Goal: Transaction & Acquisition: Purchase product/service

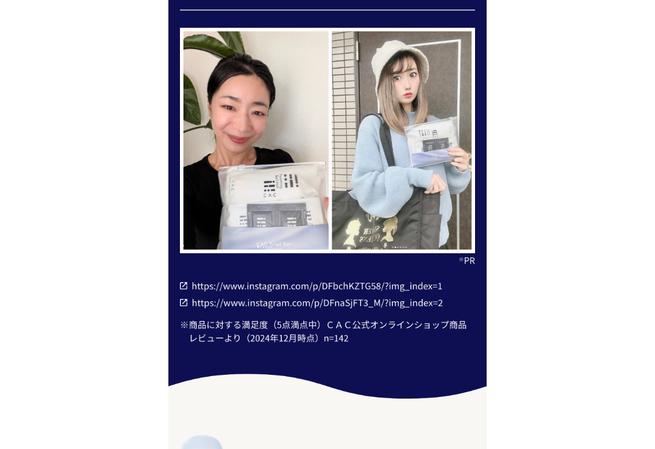
scroll to position [5558, 0]
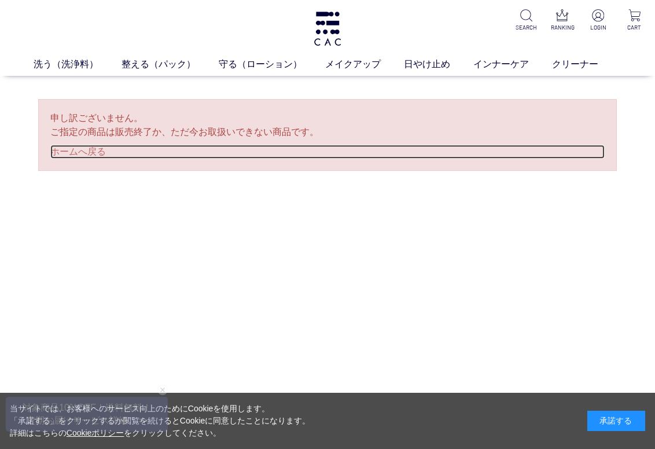
click at [78, 155] on link "ホームへ戻る" at bounding box center [327, 152] width 555 height 14
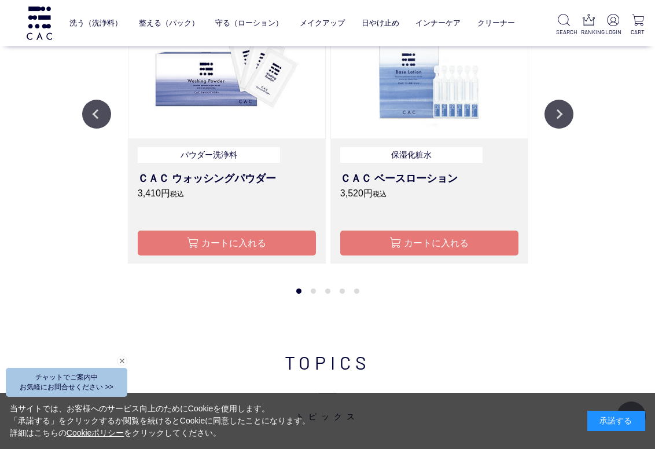
scroll to position [978, 0]
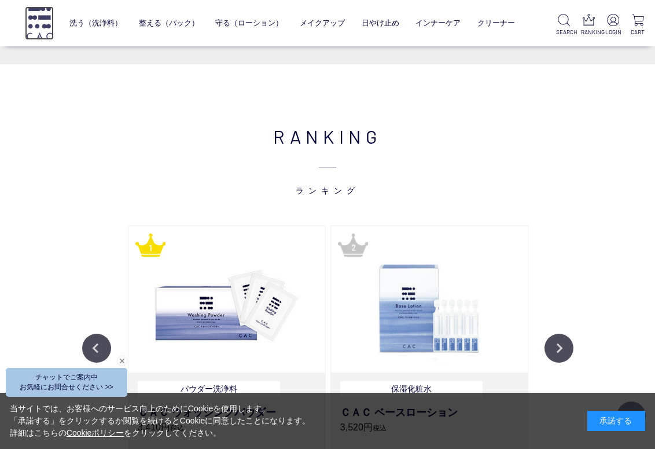
click at [49, 28] on img at bounding box center [39, 22] width 29 height 33
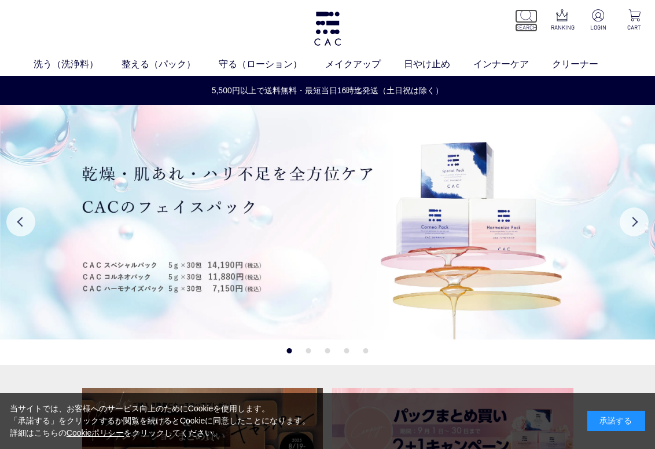
click at [529, 20] on img at bounding box center [526, 15] width 12 height 12
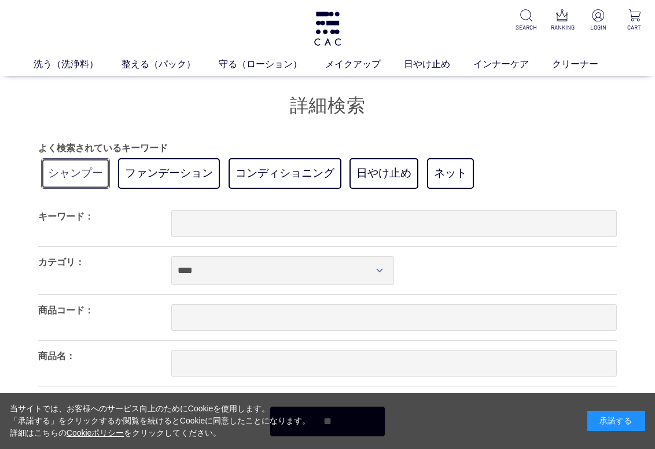
click at [79, 179] on link "シャンプー" at bounding box center [75, 173] width 69 height 31
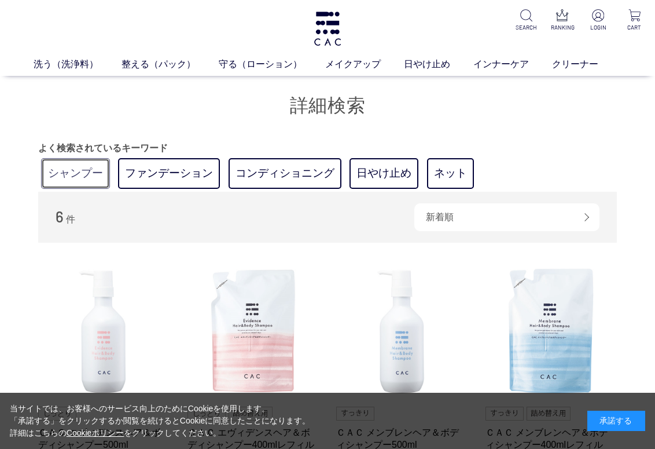
click at [71, 175] on link "シャンプー" at bounding box center [75, 173] width 69 height 31
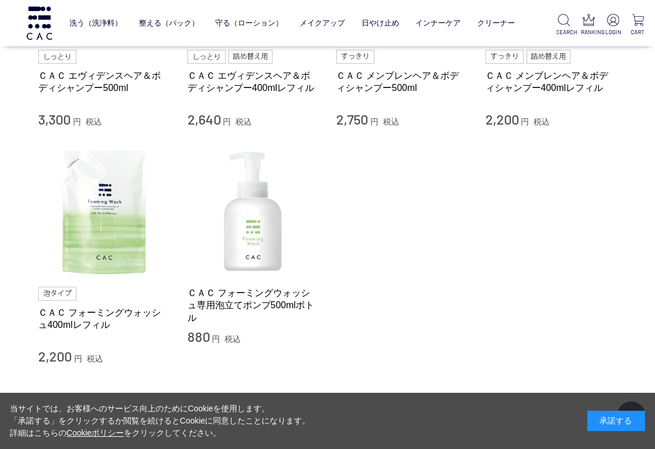
scroll to position [116, 0]
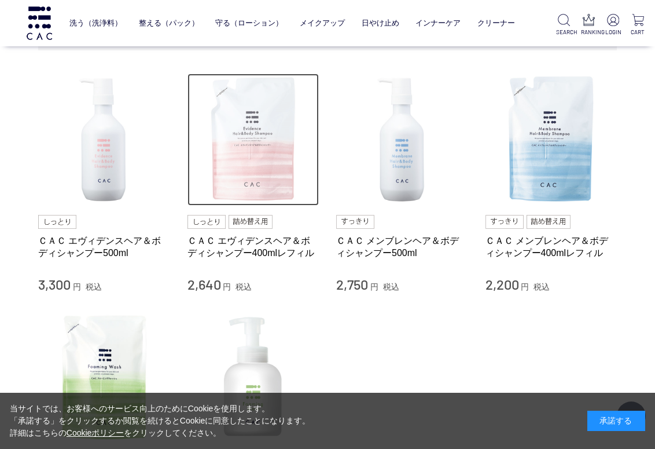
click at [259, 188] on img at bounding box center [254, 140] width 132 height 132
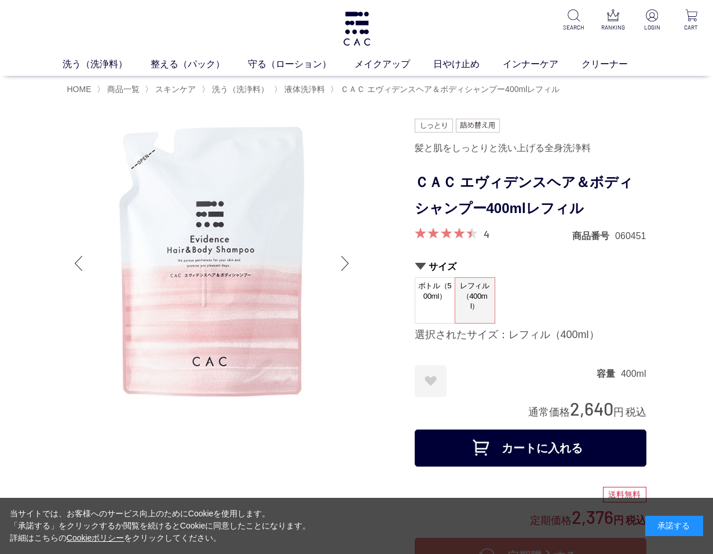
click at [581, 441] on button "カートに入れる" at bounding box center [531, 448] width 232 height 37
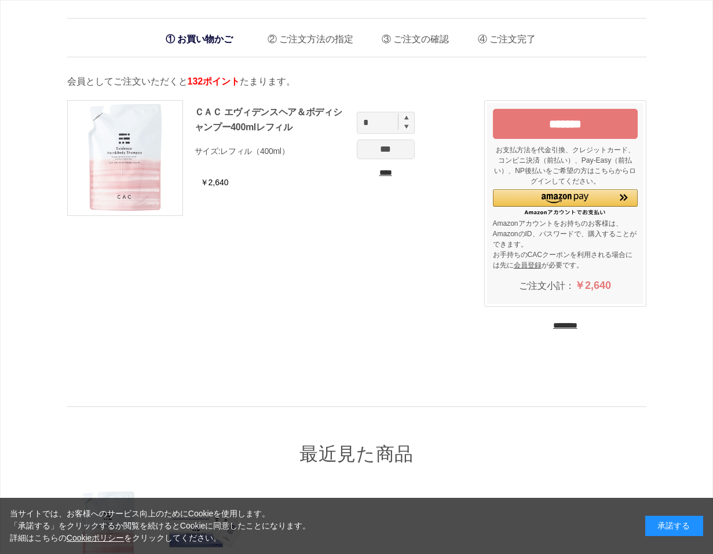
click at [405, 117] on img at bounding box center [406, 117] width 5 height 5
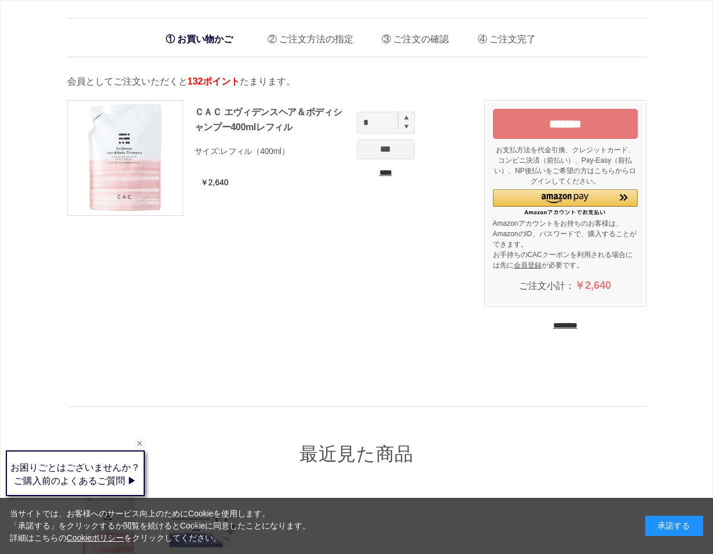
click at [405, 117] on img at bounding box center [406, 117] width 5 height 5
type input "*"
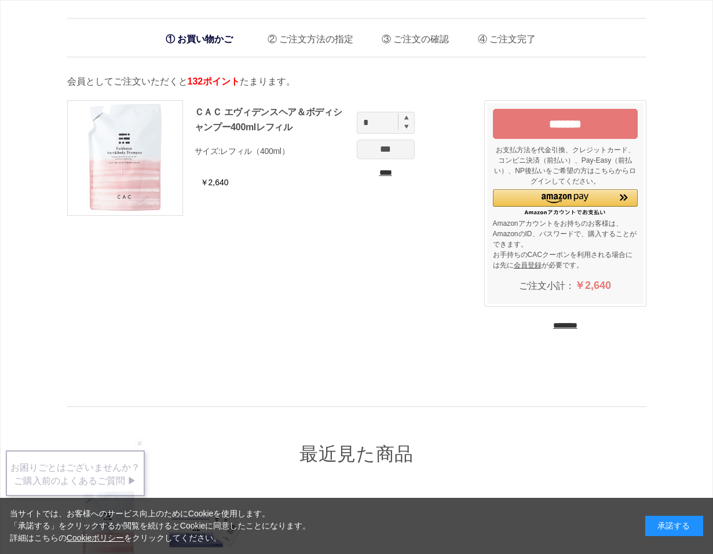
click at [397, 144] on input "***" at bounding box center [386, 150] width 58 height 20
click at [383, 152] on input "***" at bounding box center [386, 150] width 58 height 20
click at [385, 174] on input "****" at bounding box center [386, 173] width 58 height 12
